Goal: Task Accomplishment & Management: Manage account settings

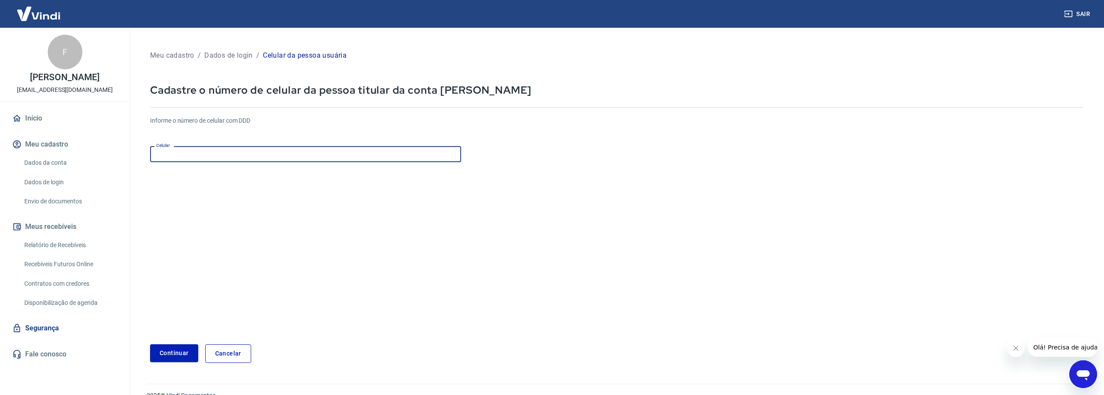
click at [309, 149] on input "Celular" at bounding box center [305, 154] width 311 height 16
paste input "[PHONE_NUMBER]"
type input "[PHONE_NUMBER]"
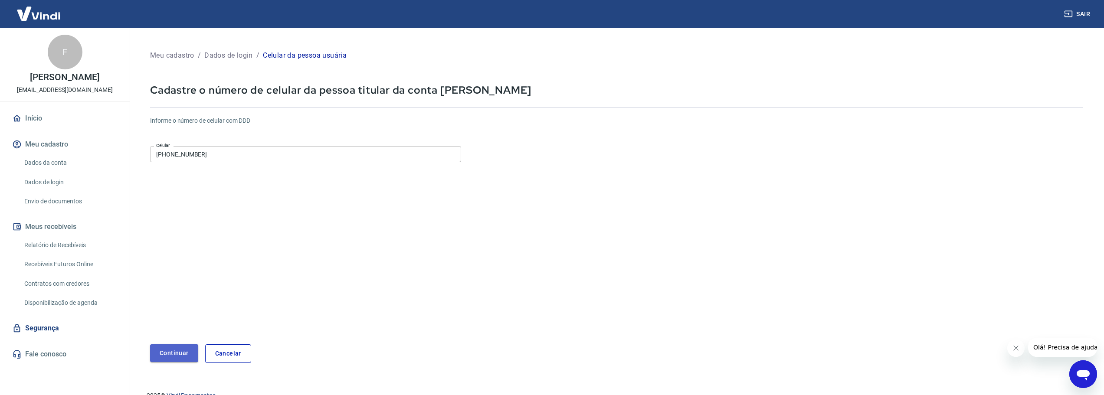
click at [168, 360] on button "Continuar" at bounding box center [174, 353] width 48 height 18
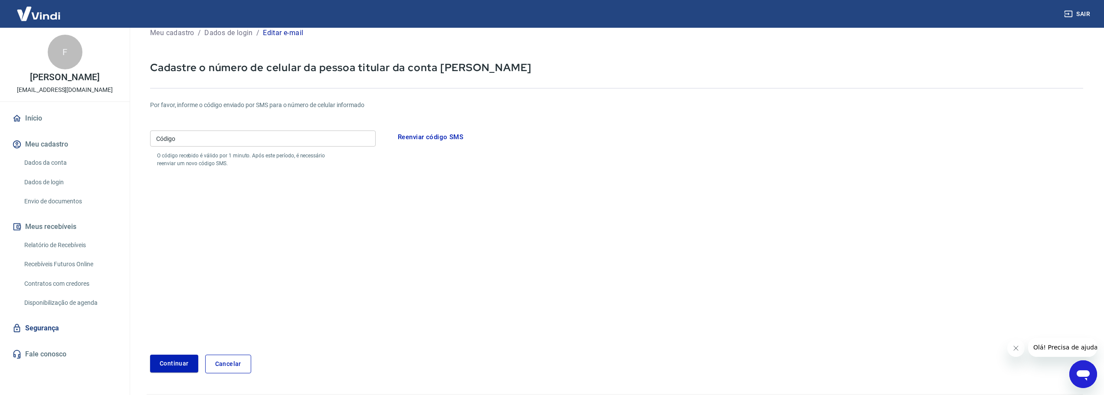
scroll to position [49, 0]
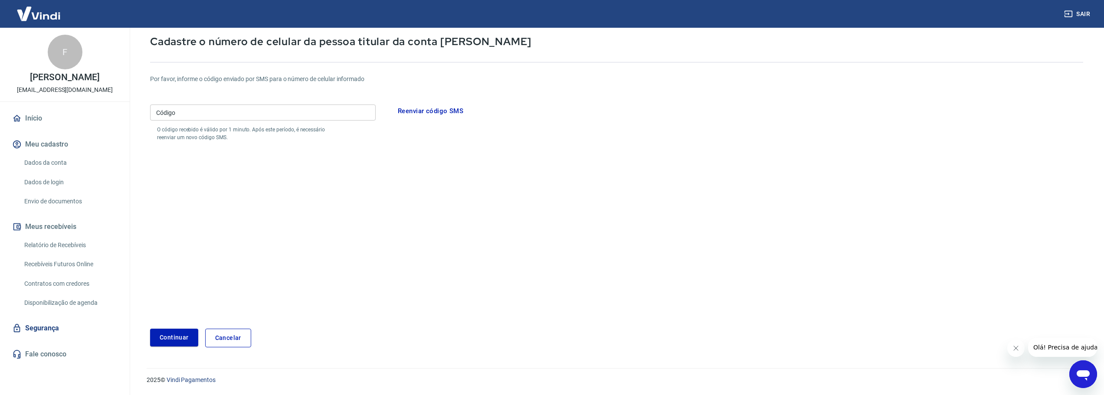
click at [67, 250] on link "Relatório de Recebíveis" at bounding box center [70, 245] width 98 height 18
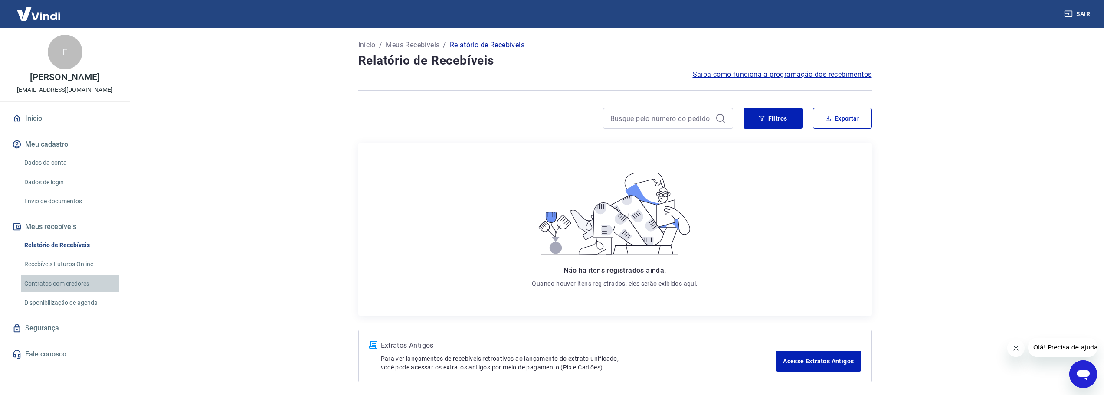
click at [69, 276] on link "Contratos com credores" at bounding box center [70, 284] width 98 height 18
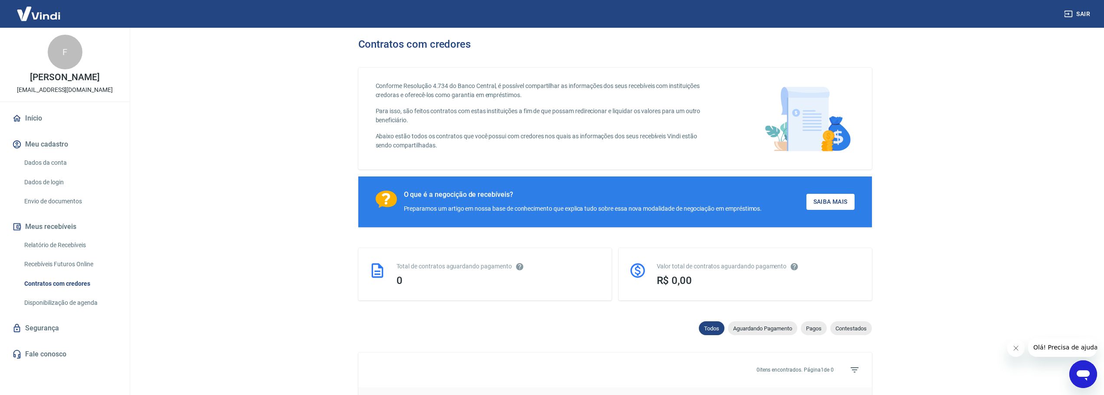
click at [69, 264] on link "Recebíveis Futuros Online" at bounding box center [70, 264] width 98 height 18
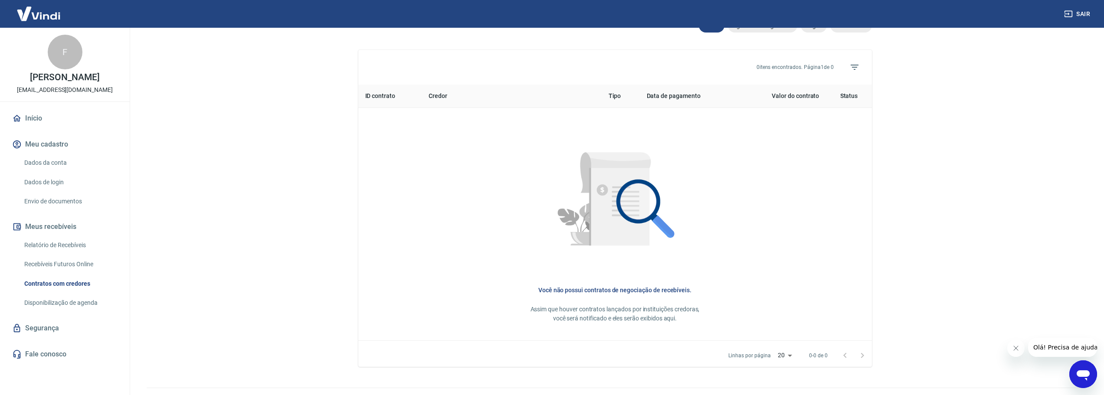
scroll to position [303, 0]
click at [49, 155] on link "Dados da conta" at bounding box center [70, 163] width 98 height 18
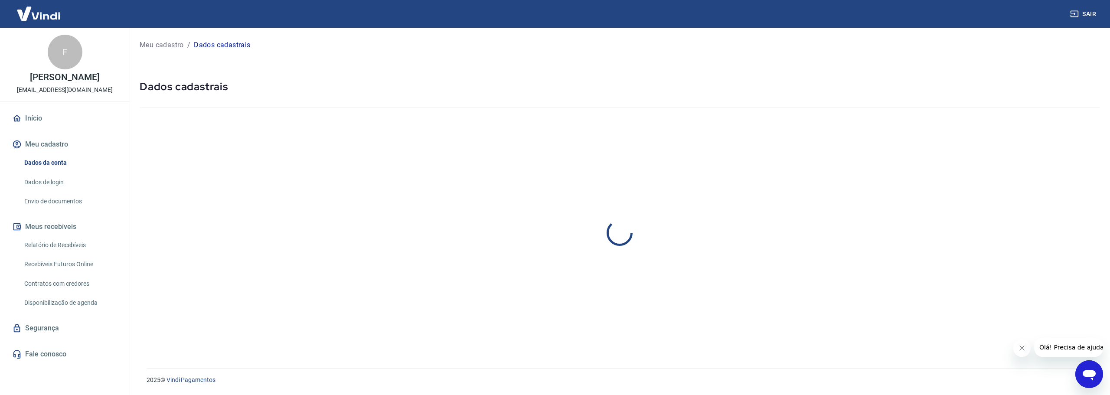
select select "SP"
select select "business"
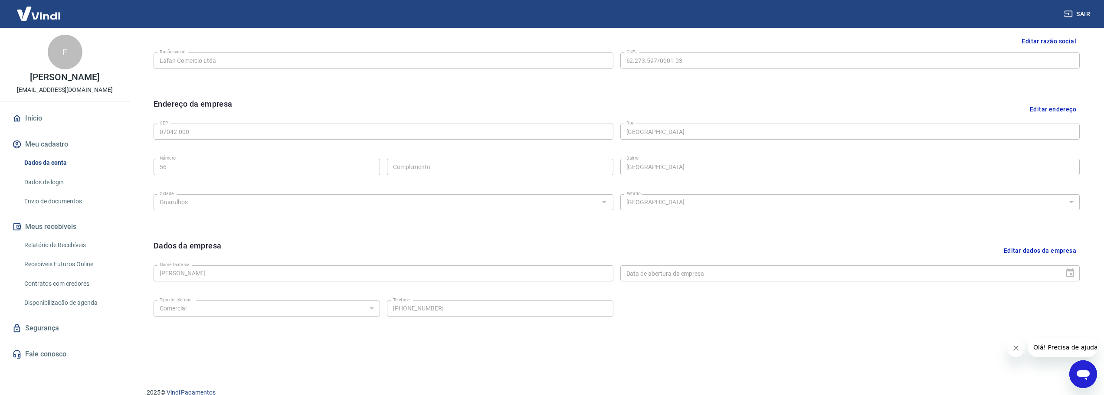
scroll to position [230, 0]
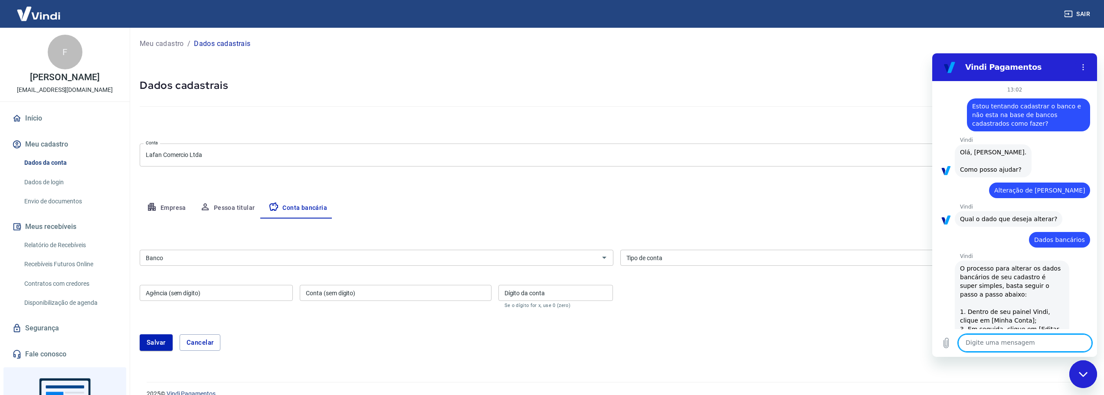
scroll to position [1190, 0]
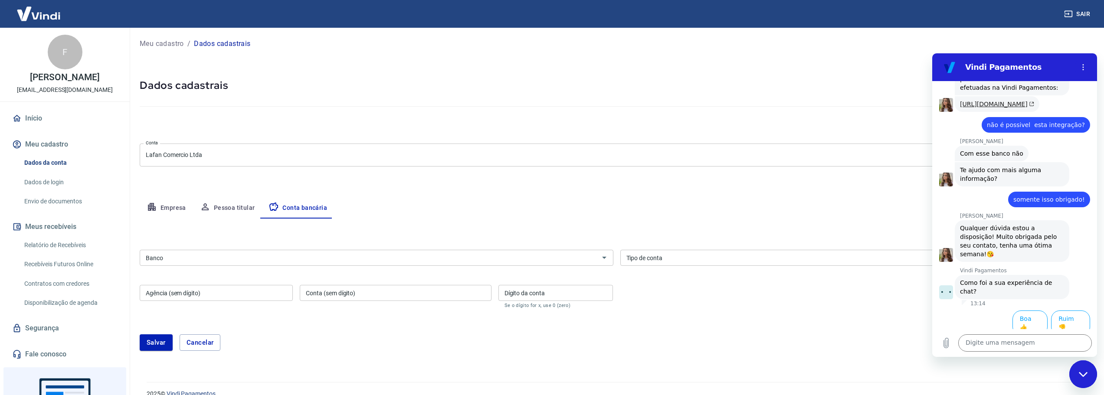
click at [980, 101] on link "https://atendimento-pagamentos.vindi.com.br/hc/pt-br/articles/21406571931675-Ba…" at bounding box center [997, 104] width 74 height 7
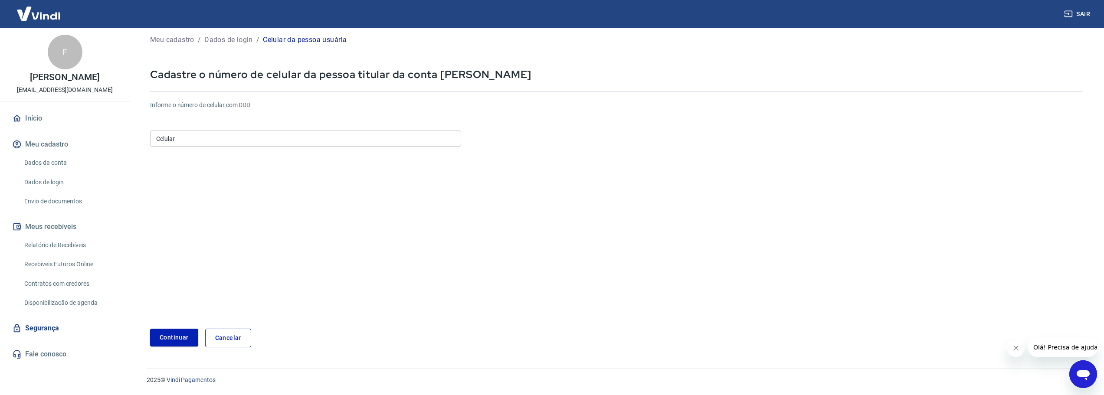
scroll to position [16, 0]
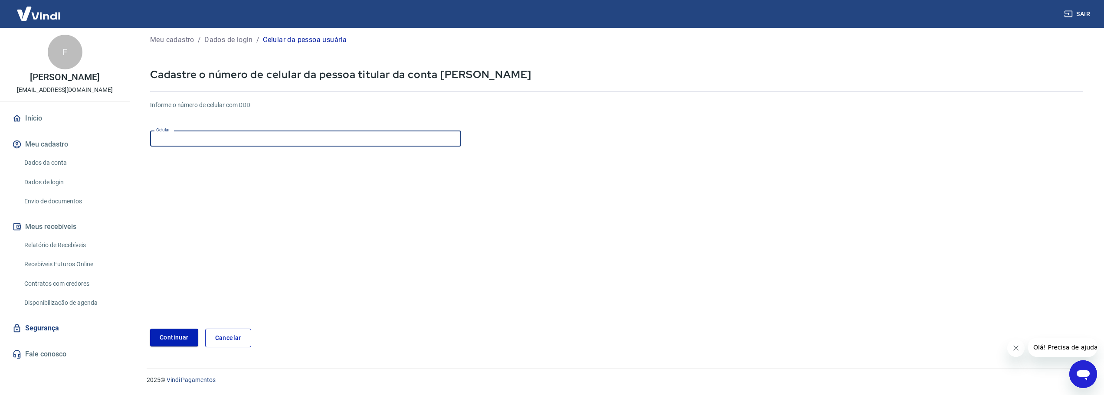
click at [283, 140] on input "Celular" at bounding box center [305, 139] width 311 height 16
click at [222, 140] on input "Celular" at bounding box center [305, 139] width 311 height 16
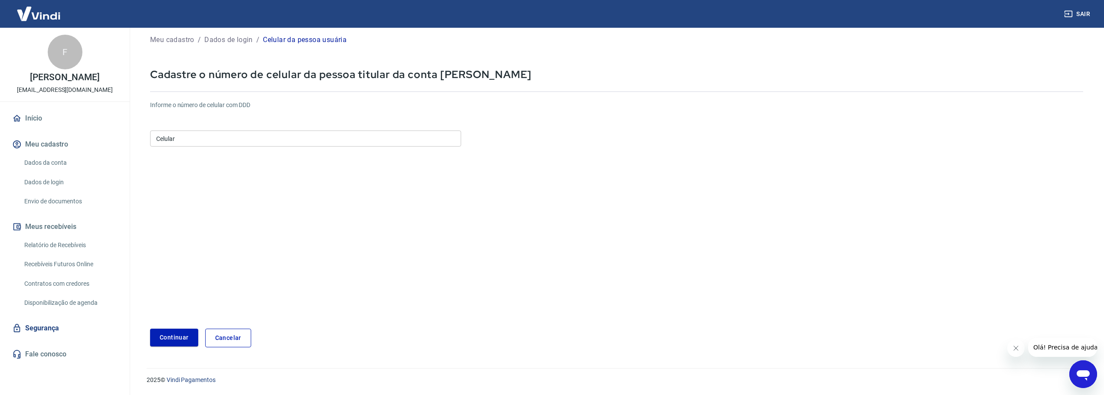
click at [195, 142] on input "Celular" at bounding box center [305, 139] width 311 height 16
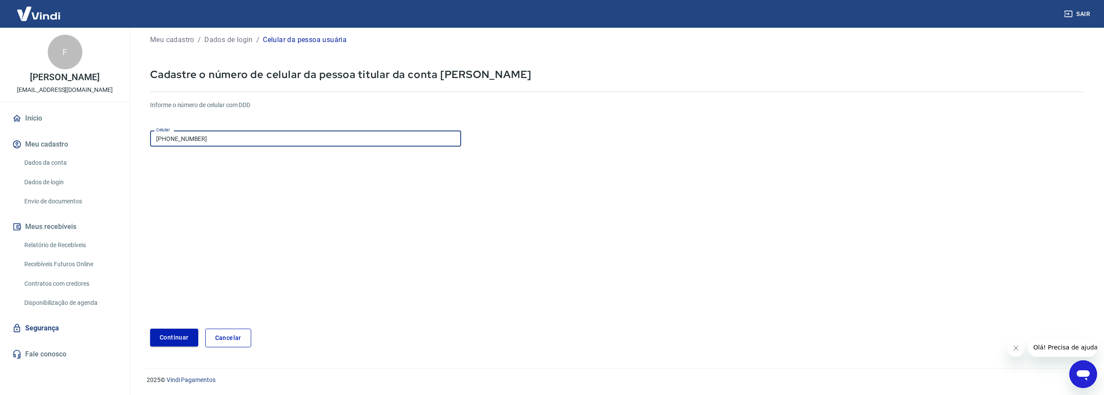
type input "[PHONE_NUMBER]"
click at [173, 335] on button "Continuar" at bounding box center [174, 338] width 48 height 18
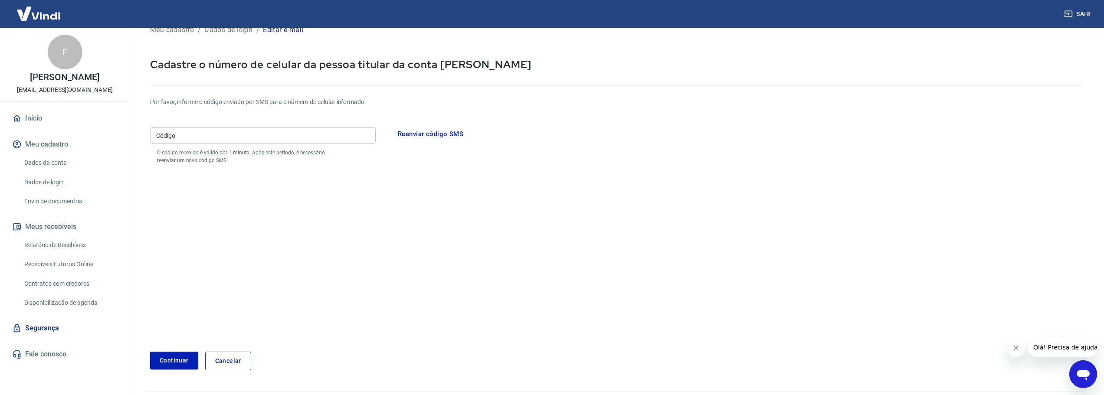
scroll to position [26, 0]
click at [237, 135] on input "Código" at bounding box center [263, 135] width 226 height 16
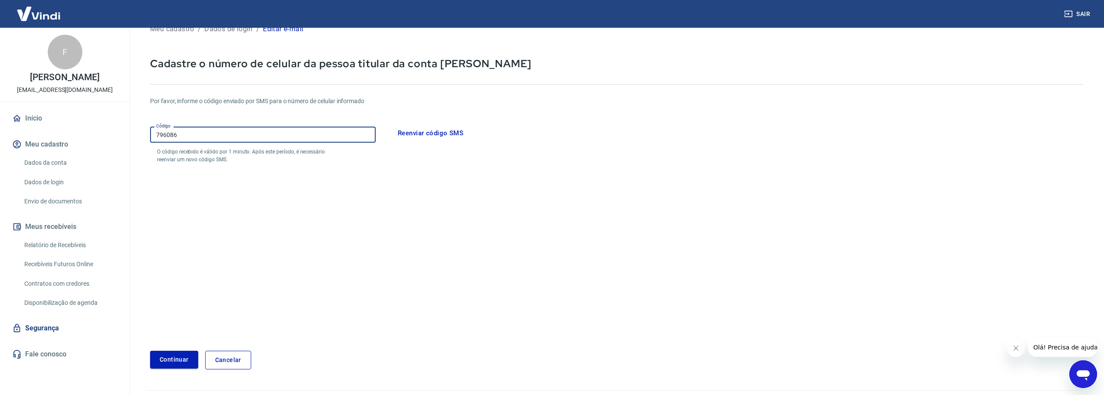
type input "796086"
click at [168, 358] on button "Continuar" at bounding box center [174, 360] width 48 height 18
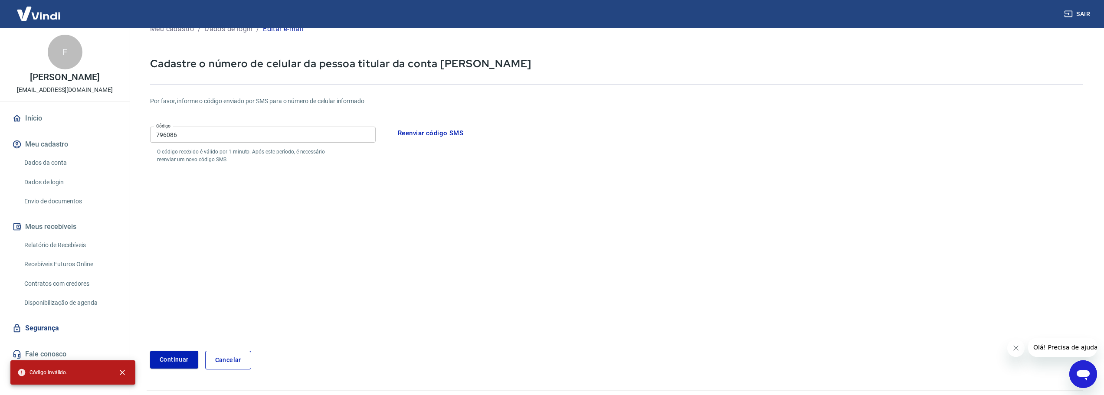
click at [228, 140] on input "796086" at bounding box center [263, 135] width 226 height 16
click at [1081, 379] on icon "Abrir janela de mensagens" at bounding box center [1083, 374] width 16 height 16
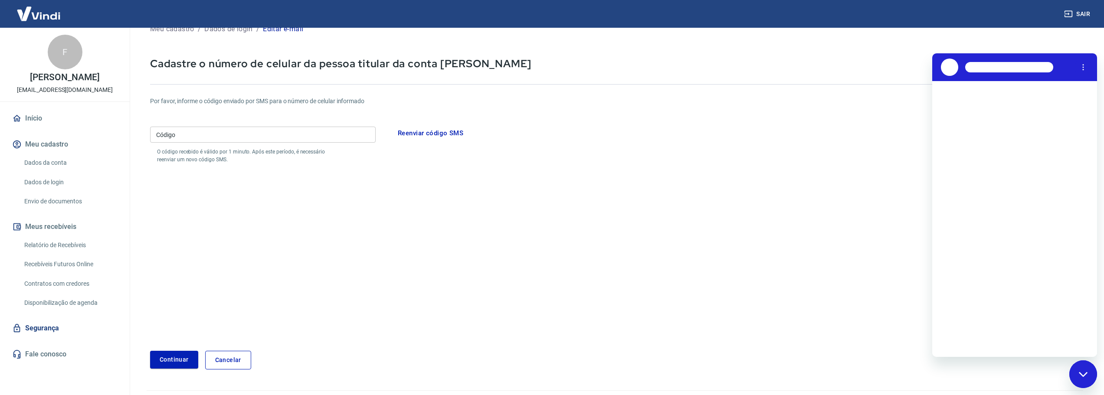
scroll to position [0, 0]
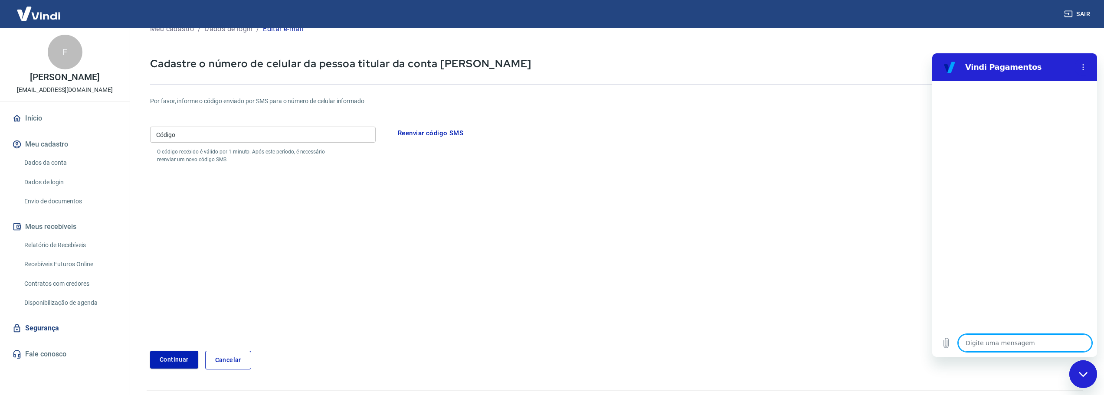
click at [229, 141] on input "Código" at bounding box center [263, 135] width 226 height 16
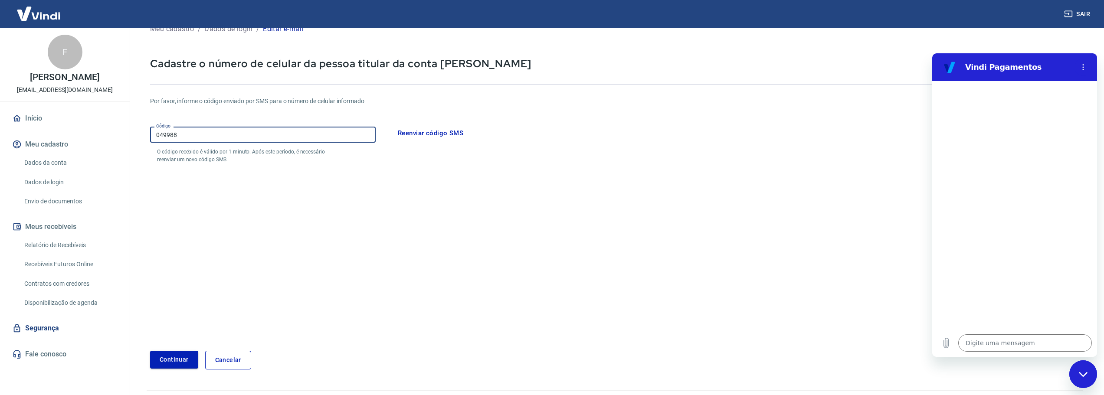
type input "049988"
click at [177, 354] on button "Continuar" at bounding box center [174, 360] width 48 height 18
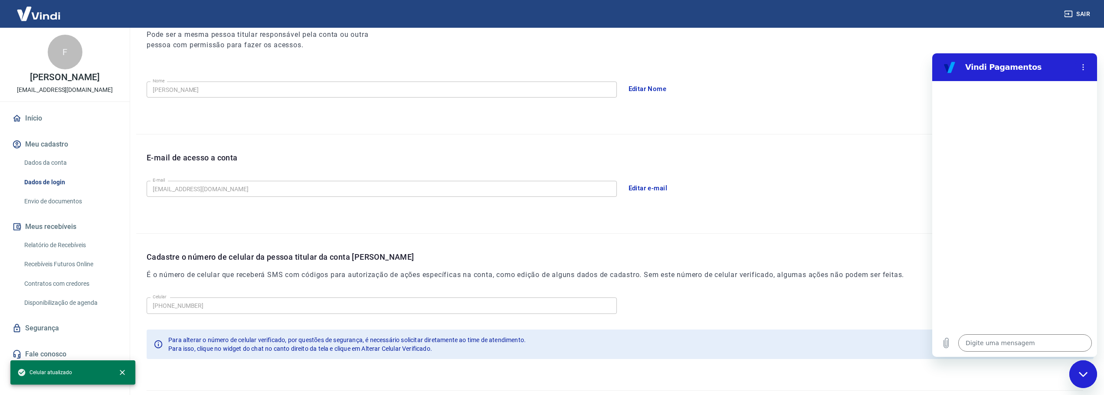
click at [1014, 268] on div at bounding box center [1014, 205] width 165 height 248
click at [1028, 74] on div "Vindi Pagamentos" at bounding box center [1004, 67] width 134 height 17
